Goal: Information Seeking & Learning: Find specific fact

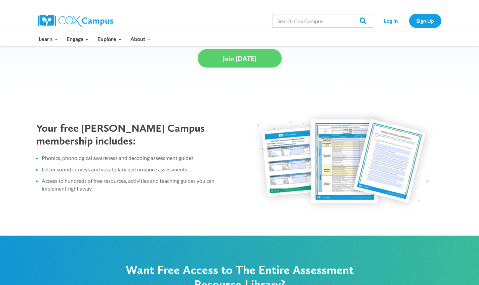
scroll to position [216, 0]
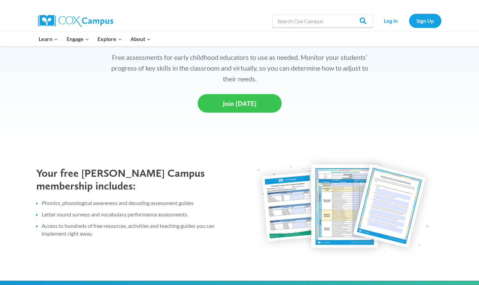
click at [255, 105] on link "Join Today" at bounding box center [240, 103] width 84 height 19
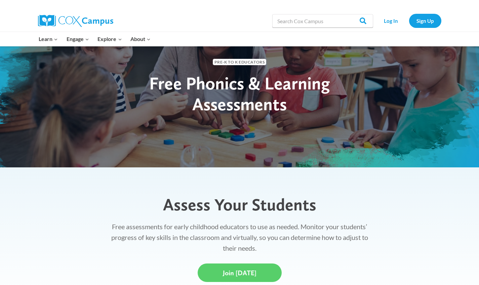
scroll to position [0, 0]
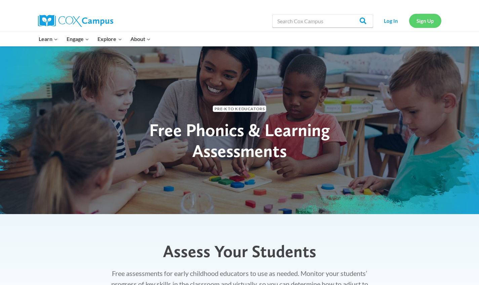
click at [430, 19] on link "Sign Up" at bounding box center [425, 21] width 32 height 14
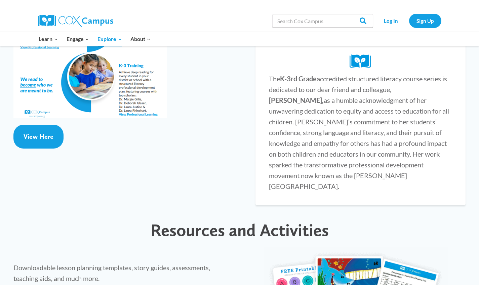
scroll to position [1466, 0]
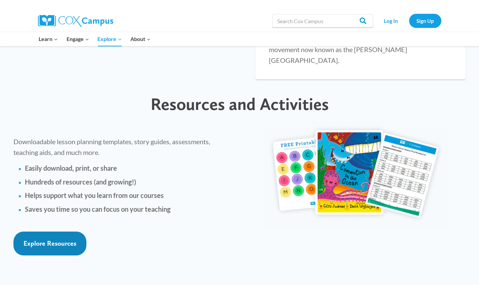
click at [42, 240] on span "Explore Resources" at bounding box center [50, 244] width 53 height 8
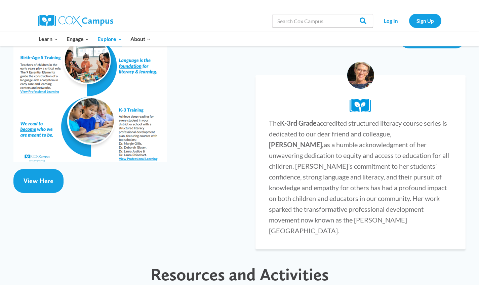
scroll to position [1216, 0]
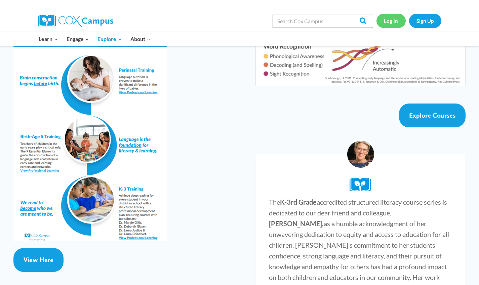
click at [392, 19] on link "Log In" at bounding box center [391, 21] width 29 height 14
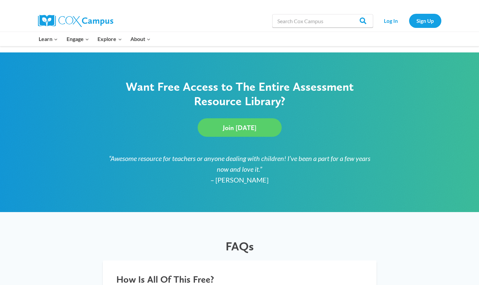
scroll to position [643, 0]
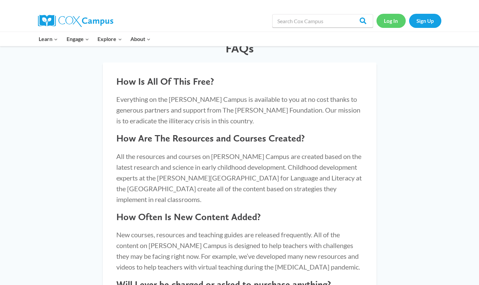
click at [397, 17] on link "Log In" at bounding box center [391, 21] width 29 height 14
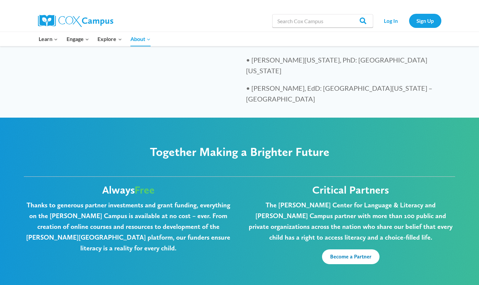
scroll to position [1602, 0]
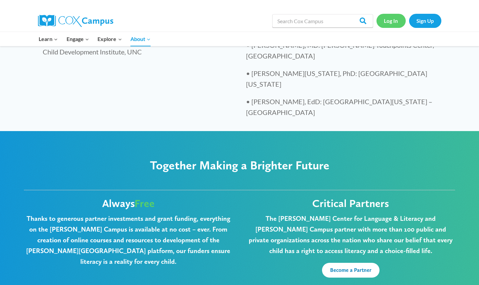
click at [394, 21] on link "Log In" at bounding box center [391, 21] width 29 height 14
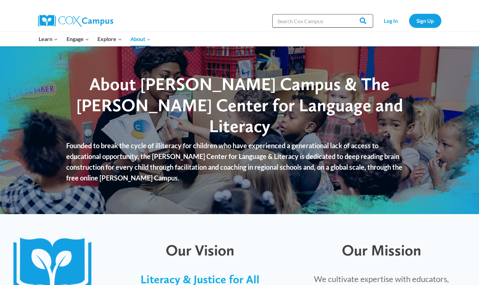
click at [297, 24] on input "Search in [URL][DOMAIN_NAME]" at bounding box center [323, 20] width 101 height 13
type input "phonics"
click at [361, 21] on input "Search" at bounding box center [360, 20] width 26 height 13
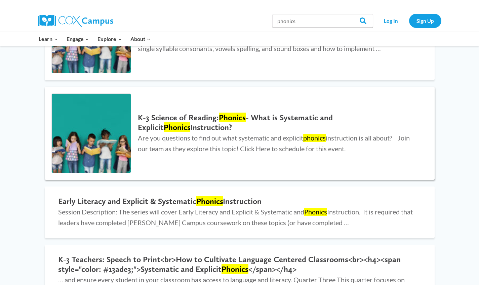
scroll to position [299, 0]
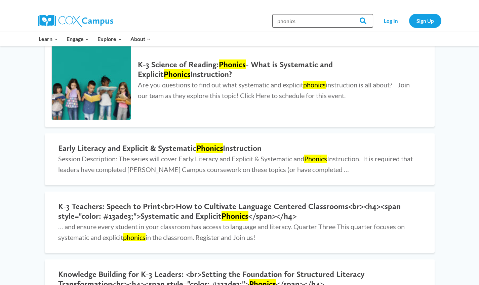
click at [327, 16] on input "phonics" at bounding box center [323, 20] width 101 height 13
click at [326, 23] on input "phonics" at bounding box center [323, 20] width 101 height 13
type input "phonics assessment"
click at [361, 21] on input "Search" at bounding box center [360, 20] width 26 height 13
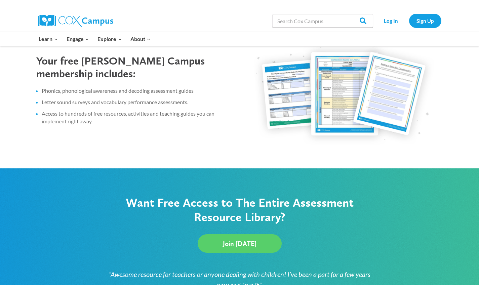
scroll to position [316, 0]
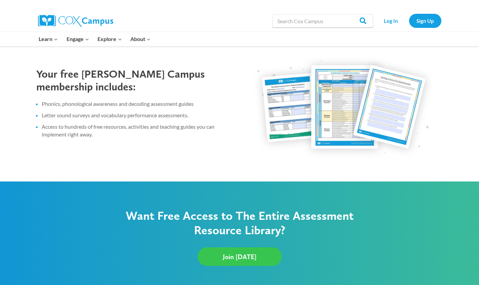
click at [244, 257] on span "Join Today" at bounding box center [240, 257] width 34 height 8
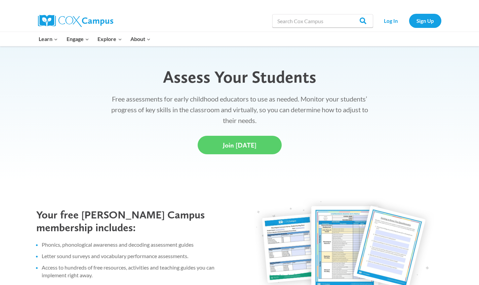
scroll to position [0, 0]
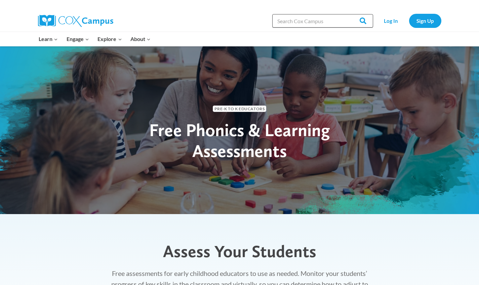
click at [308, 18] on input "Search in [URL][DOMAIN_NAME]" at bounding box center [323, 20] width 101 height 13
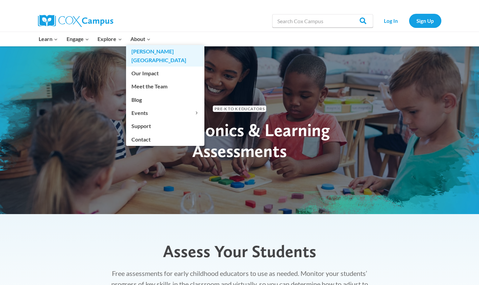
click at [146, 50] on link "[PERSON_NAME][GEOGRAPHIC_DATA]" at bounding box center [165, 56] width 78 height 22
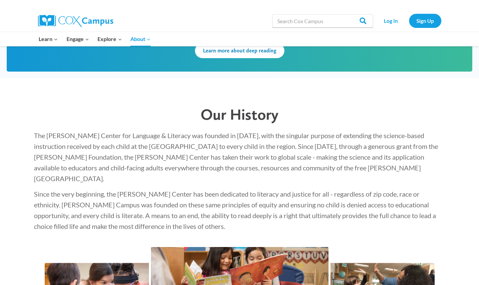
scroll to position [920, 0]
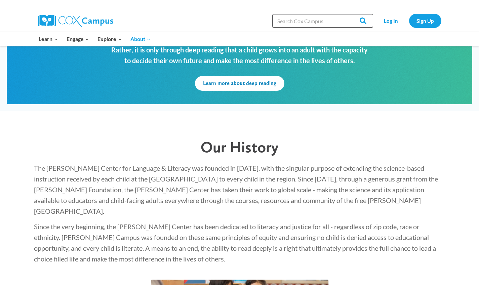
click at [306, 23] on input "Search in [URL][DOMAIN_NAME]" at bounding box center [323, 20] width 101 height 13
type input "phonics assessment"
click at [361, 21] on input "Search" at bounding box center [360, 20] width 26 height 13
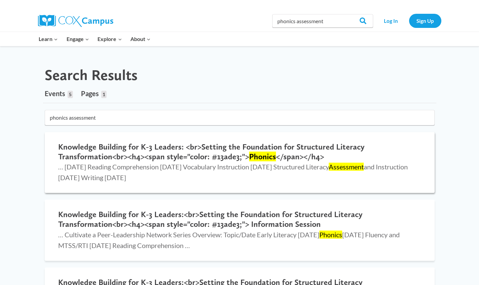
click at [130, 149] on h2 "Knowledge Building for K-3 Leaders: <br>Setting the Foundation for Structured L…" at bounding box center [239, 152] width 363 height 20
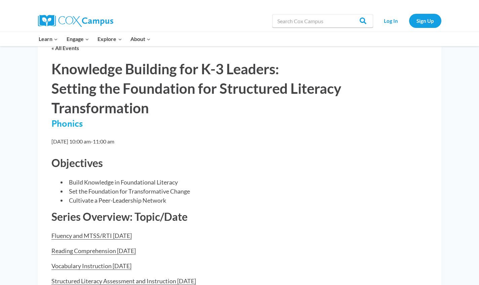
scroll to position [178, 0]
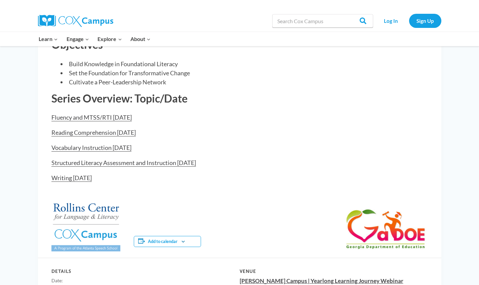
click at [165, 161] on link "Structured Literacy Assessment and Instruction [DATE]" at bounding box center [123, 163] width 145 height 8
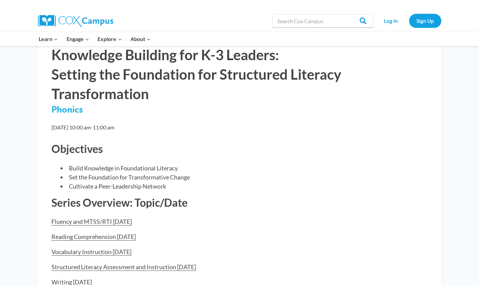
scroll to position [0, 0]
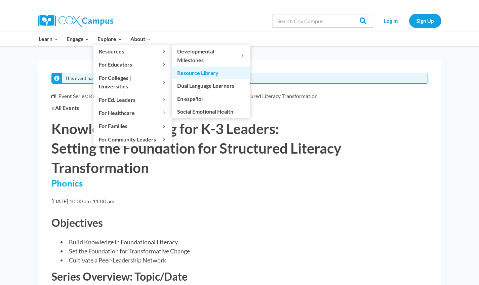
click at [203, 75] on link "Resource Library" at bounding box center [211, 73] width 78 height 13
